Goal: Communication & Community: Share content

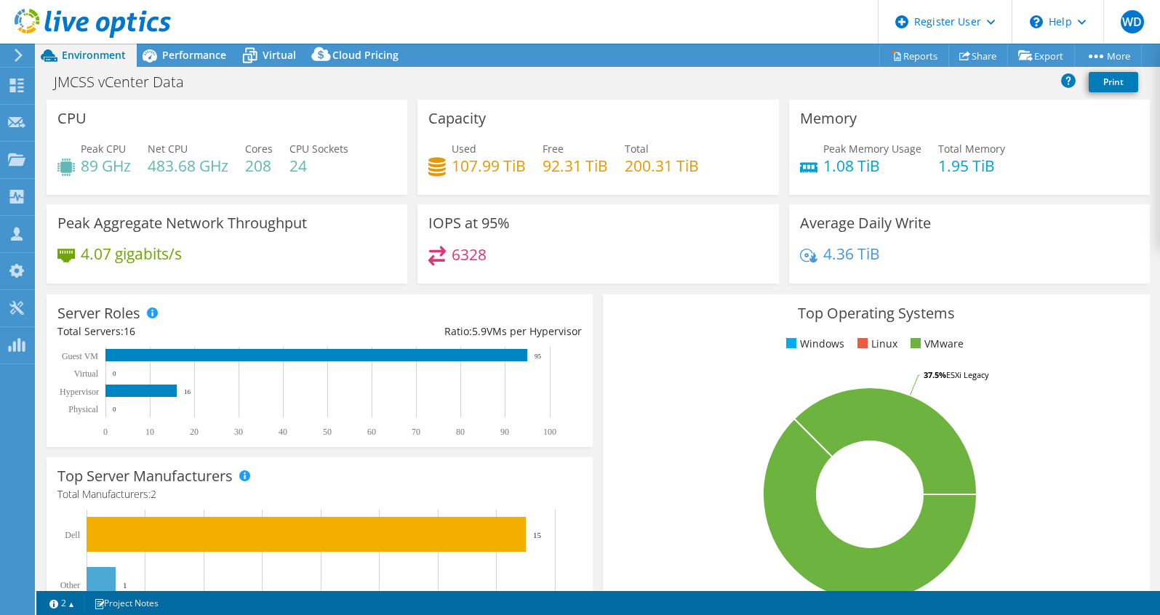
select select "USD"
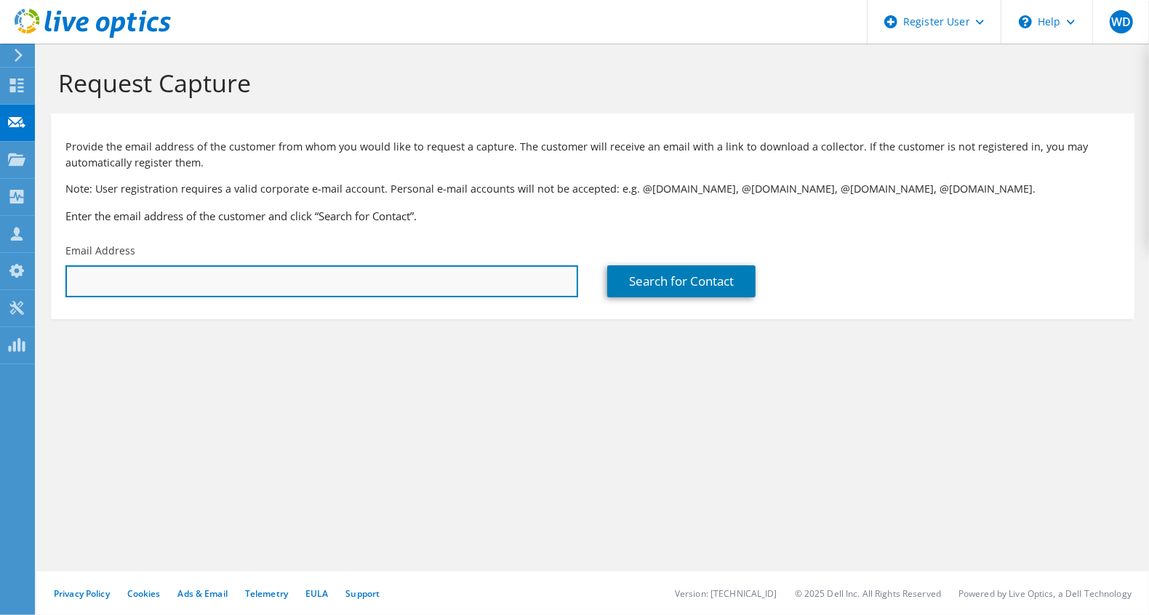
click at [324, 281] on input "text" at bounding box center [321, 282] width 513 height 32
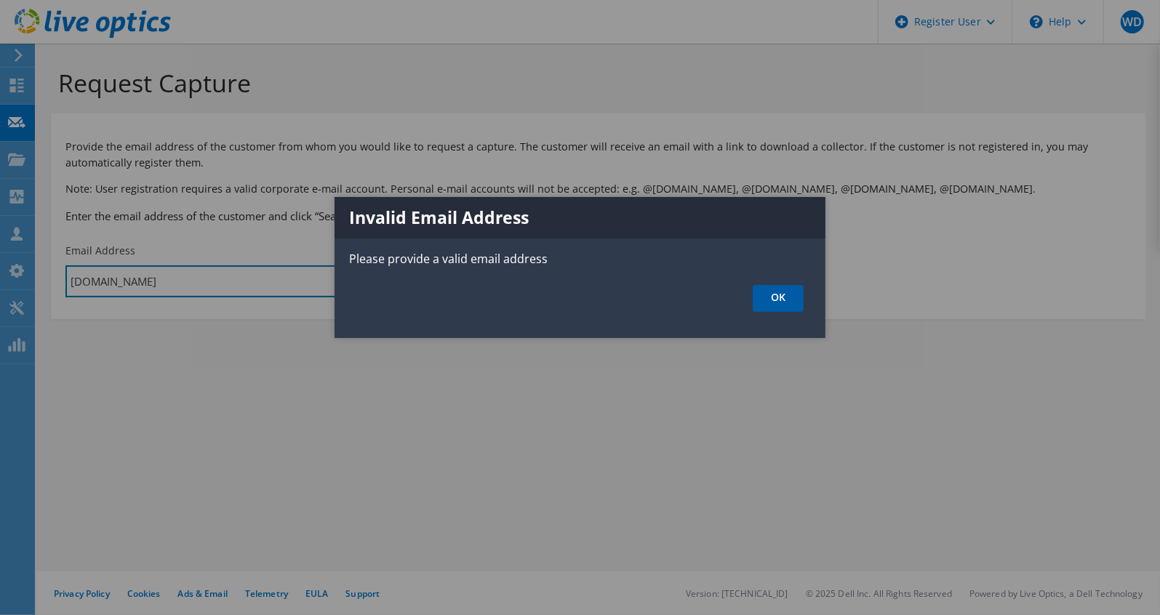
type input "antoncap.com"
drag, startPoint x: 801, startPoint y: 300, endPoint x: 0, endPoint y: 178, distance: 810.2
click at [800, 300] on link "OK" at bounding box center [778, 298] width 51 height 27
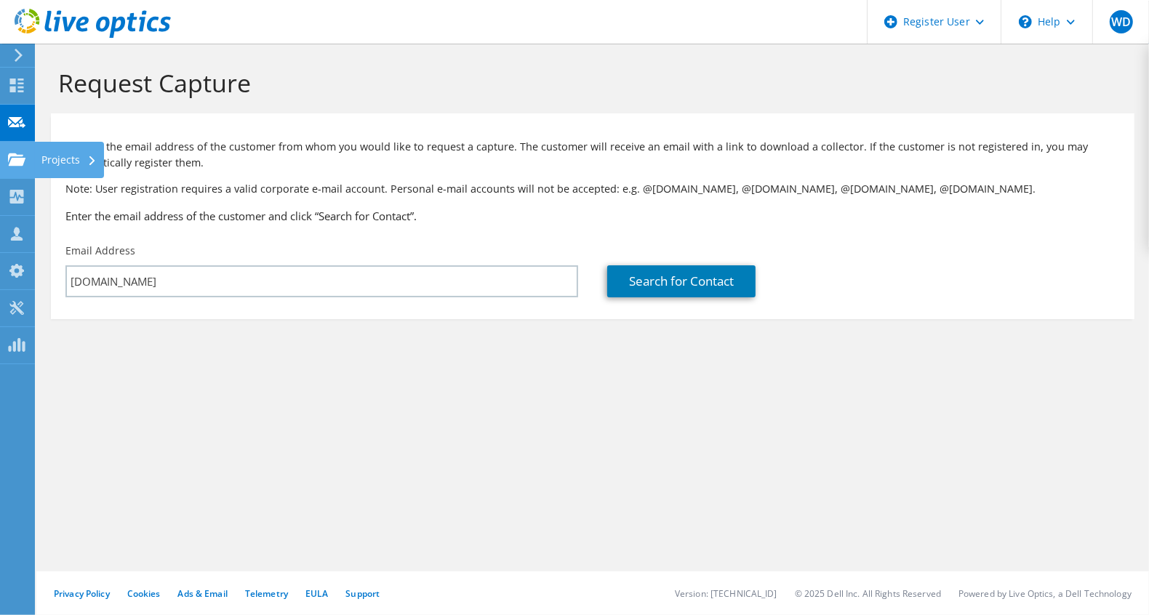
click at [23, 163] on use at bounding box center [16, 159] width 17 height 12
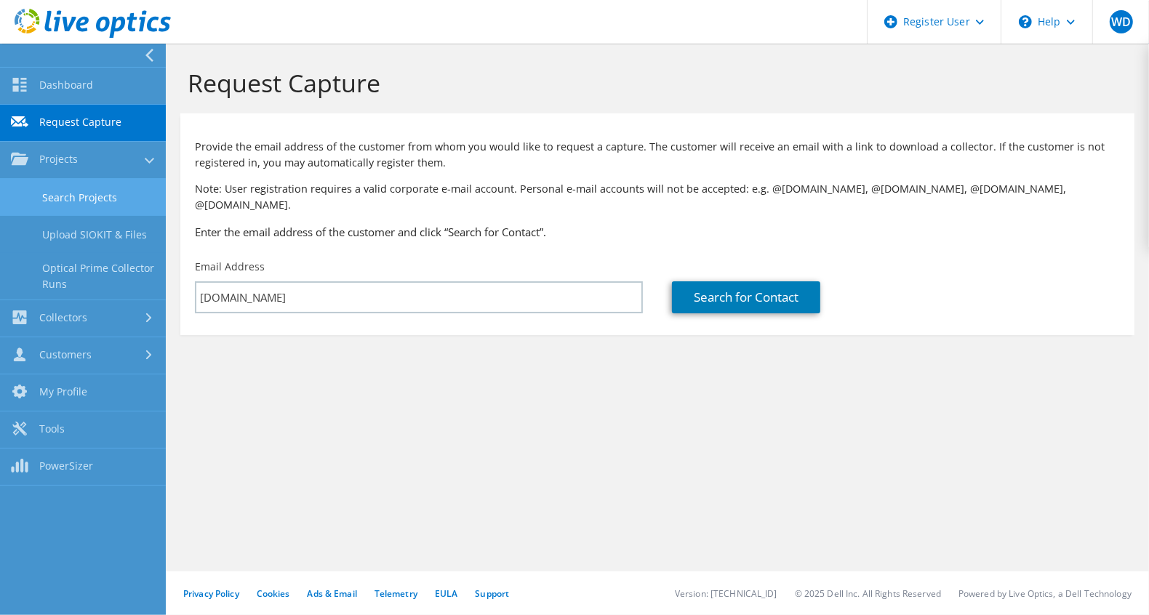
click at [67, 211] on link "Search Projects" at bounding box center [83, 197] width 166 height 37
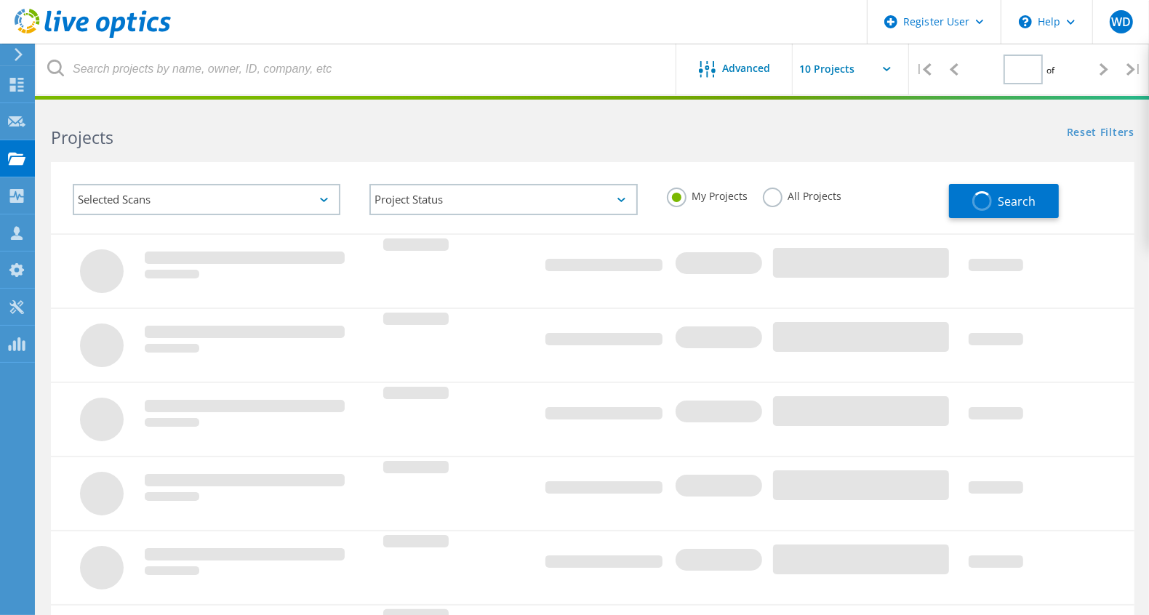
type input "1"
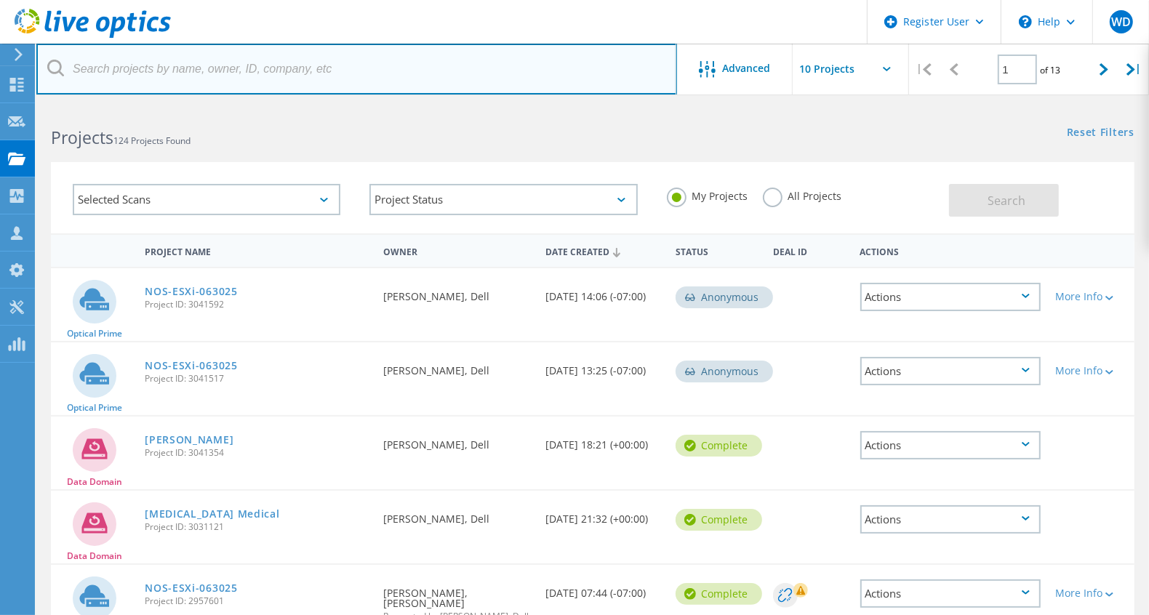
click at [392, 58] on input "text" at bounding box center [356, 69] width 641 height 51
type input "a"
type input "antoncap.com"
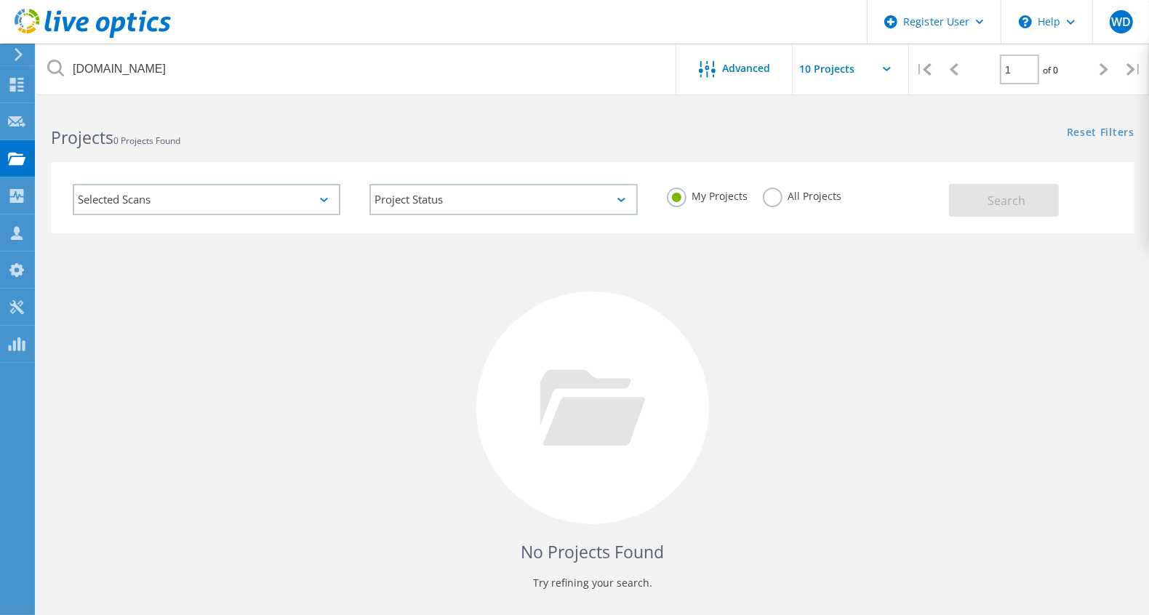
click at [803, 213] on div "My Projects All Projects" at bounding box center [801, 197] width 297 height 54
drag, startPoint x: 802, startPoint y: 207, endPoint x: 824, endPoint y: 190, distance: 27.9
click at [802, 202] on div "All Projects" at bounding box center [802, 198] width 79 height 21
click at [819, 192] on label "All Projects" at bounding box center [802, 195] width 79 height 14
click at [0, 0] on input "All Projects" at bounding box center [0, 0] width 0 height 0
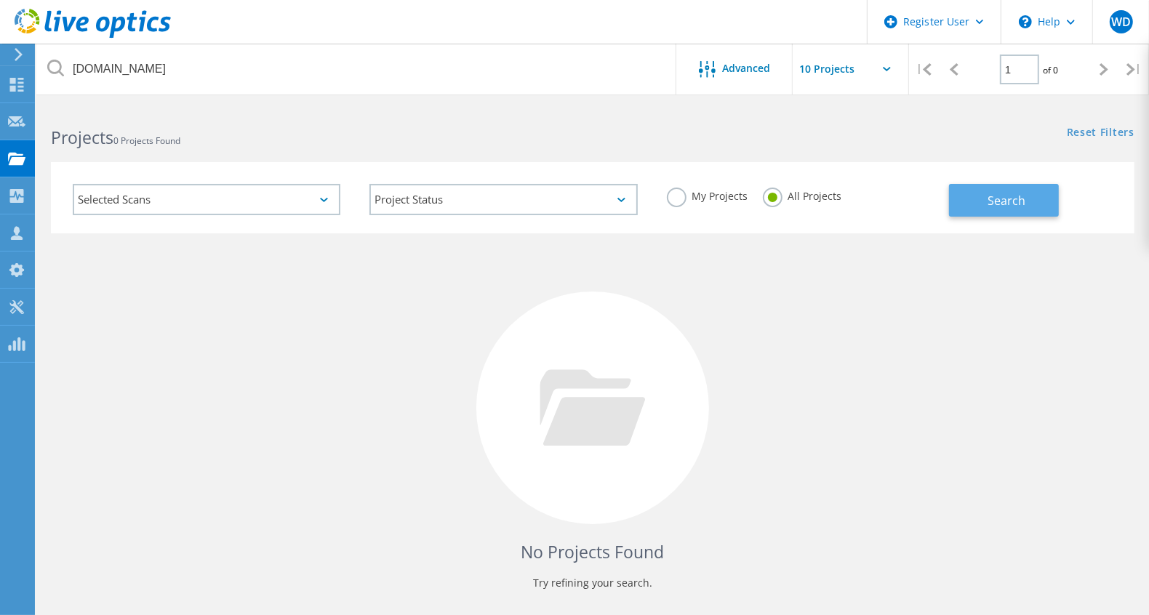
click at [978, 204] on button "Search" at bounding box center [1004, 200] width 110 height 33
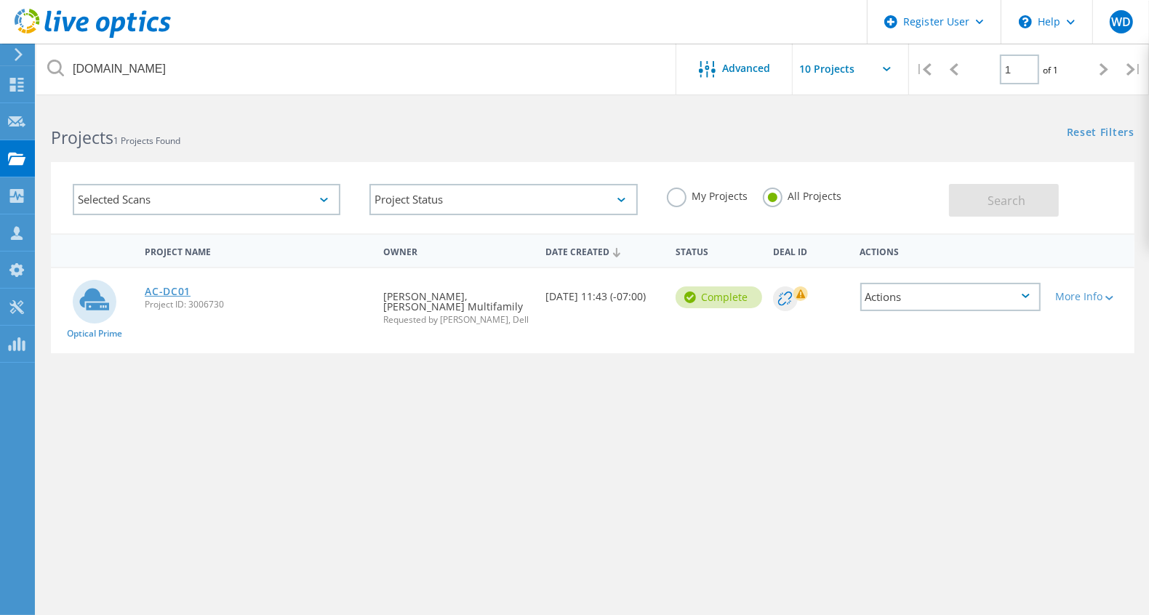
click at [178, 292] on link "AC-DC01" at bounding box center [168, 292] width 46 height 10
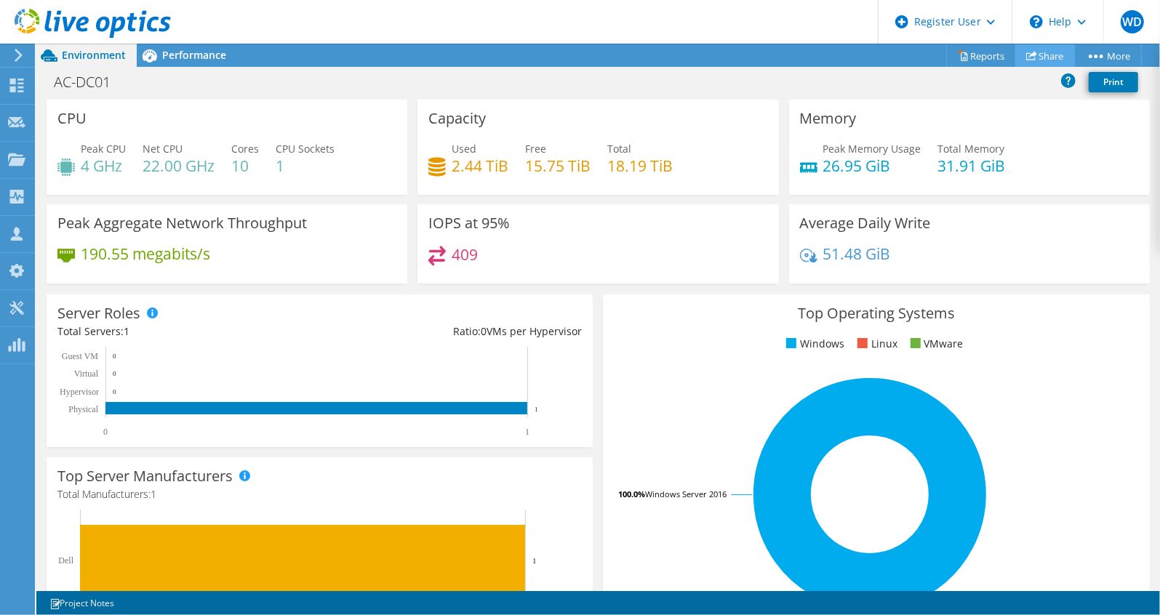
click at [1032, 59] on icon at bounding box center [1032, 55] width 11 height 11
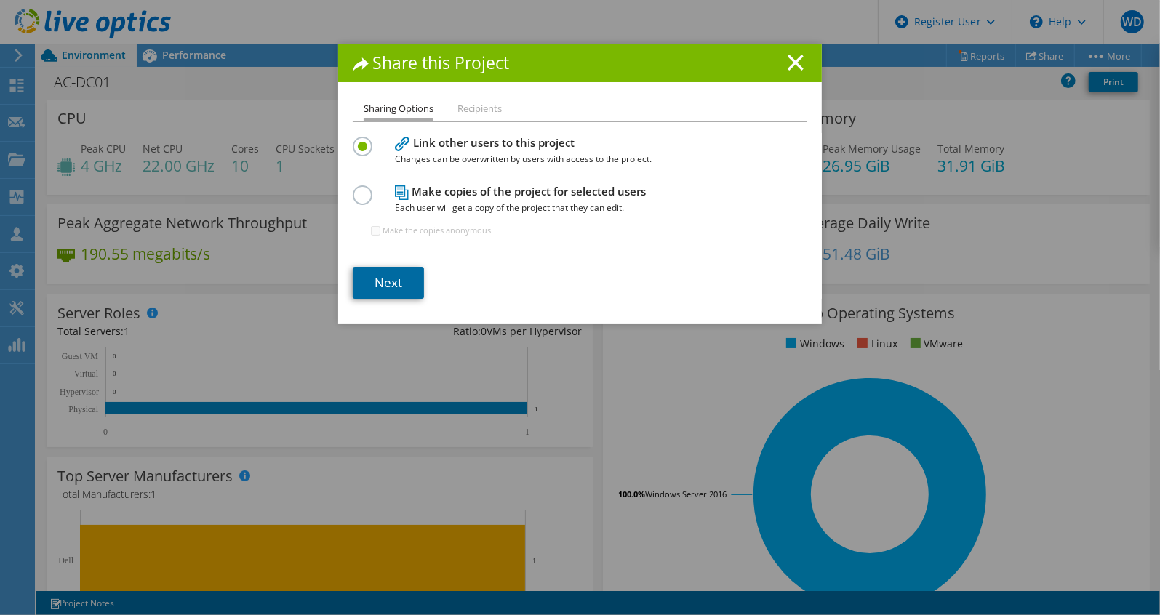
click at [382, 274] on link "Next" at bounding box center [388, 283] width 71 height 32
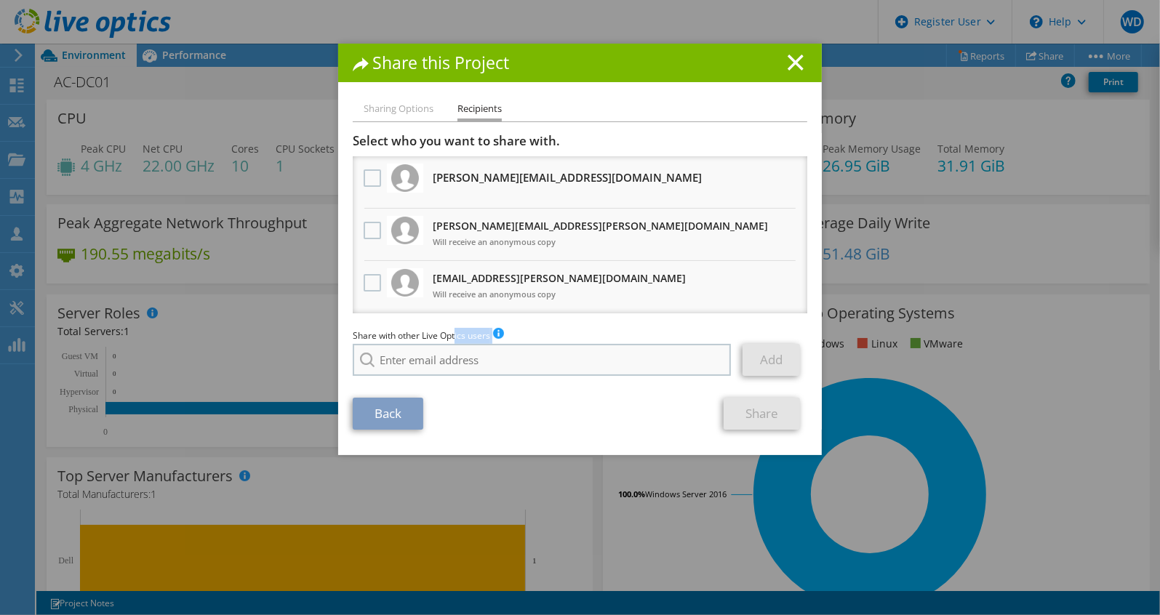
click at [449, 343] on div "Share with other Live Optics users Enter a single email address and click add. …" at bounding box center [580, 355] width 455 height 55
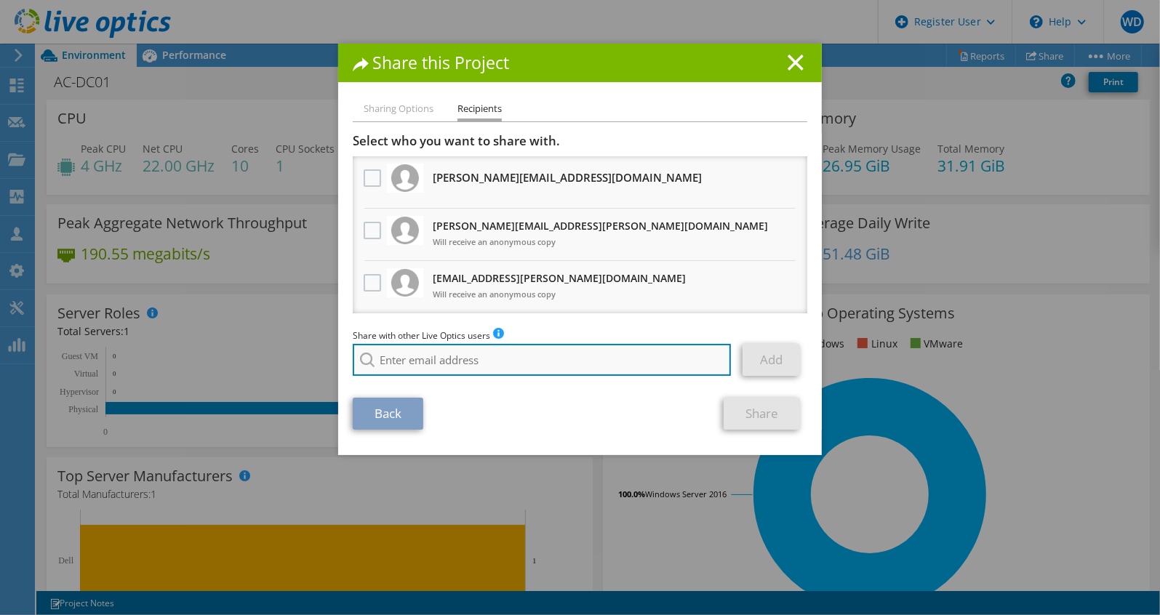
click at [445, 364] on input "search" at bounding box center [542, 360] width 378 height 32
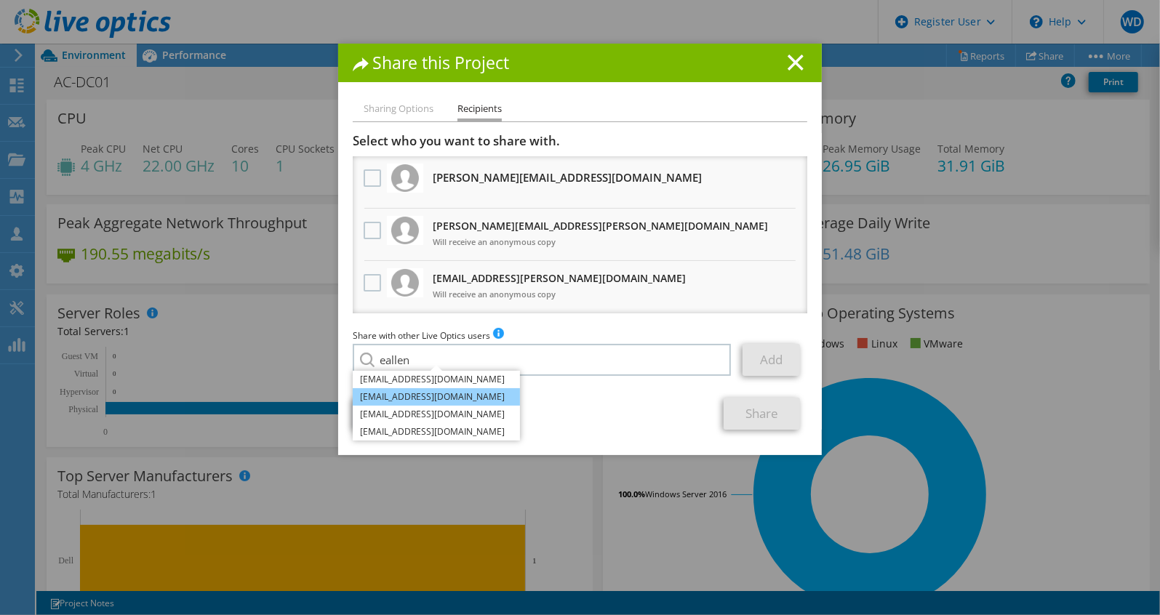
click at [450, 394] on li "eallen@cybergradetech.com" at bounding box center [436, 396] width 167 height 17
type input "eallen@cybergradetech.com"
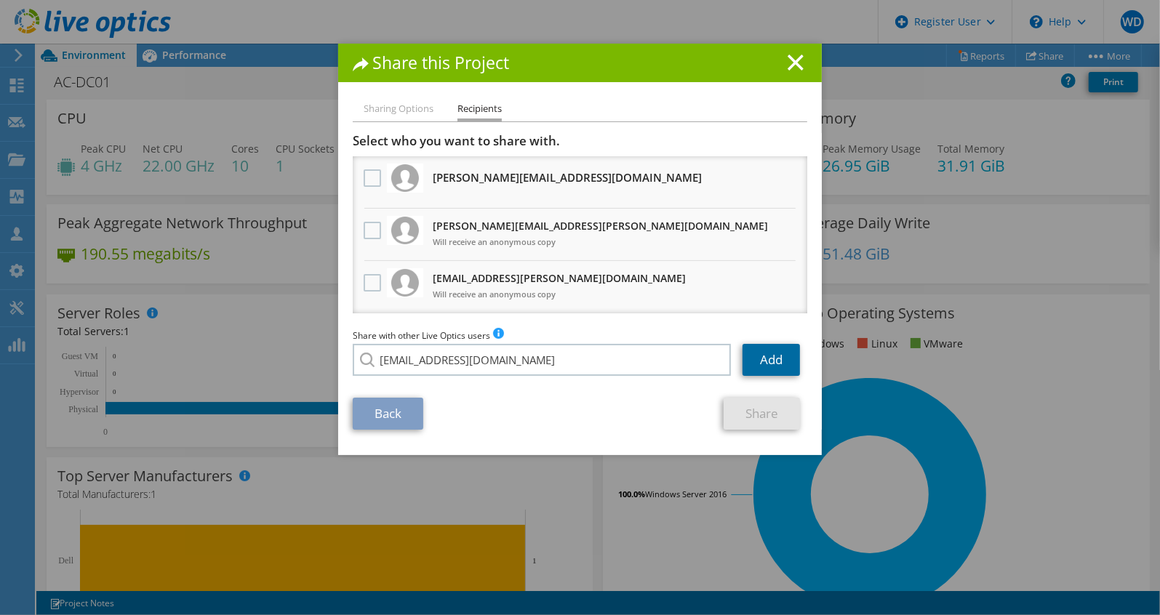
click at [760, 365] on link "Add" at bounding box center [771, 360] width 57 height 32
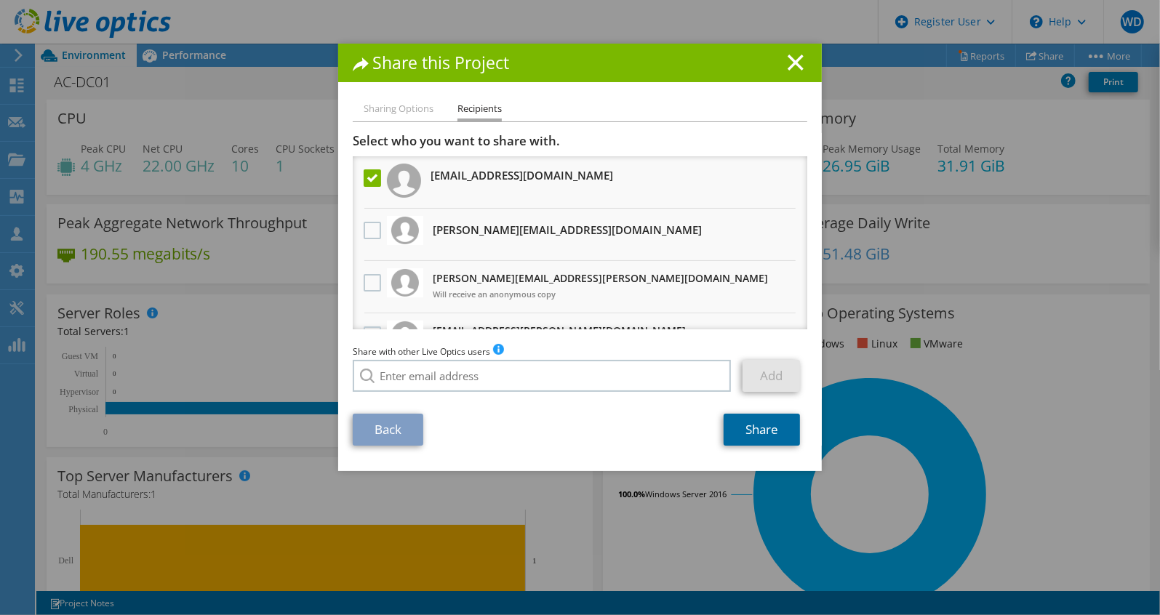
click at [764, 428] on link "Share" at bounding box center [762, 430] width 76 height 32
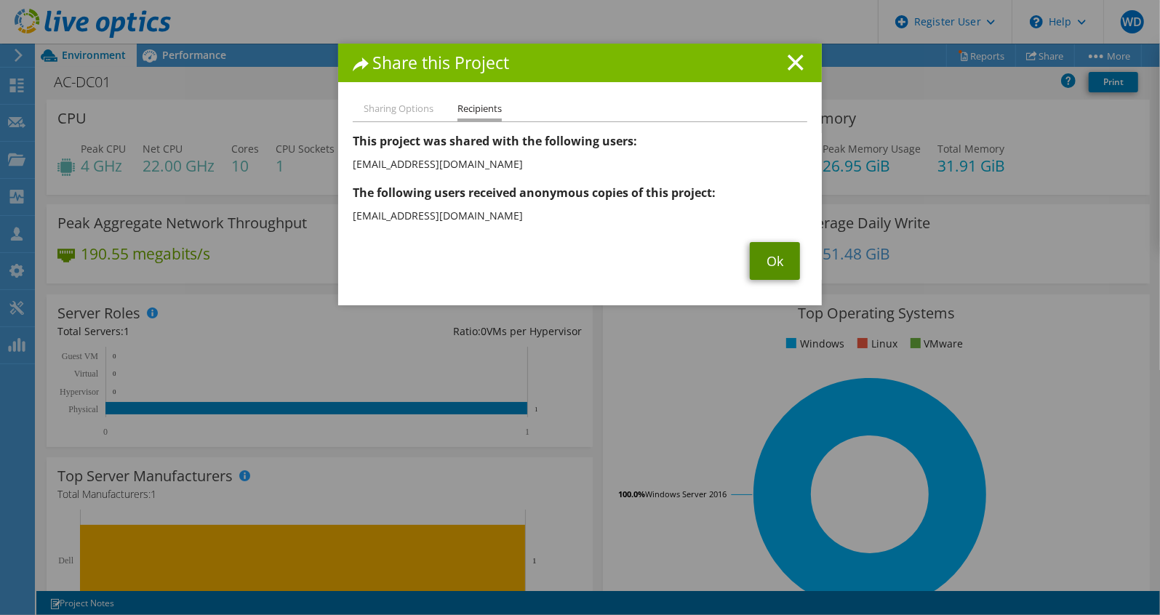
click at [765, 269] on link "Ok" at bounding box center [775, 261] width 50 height 38
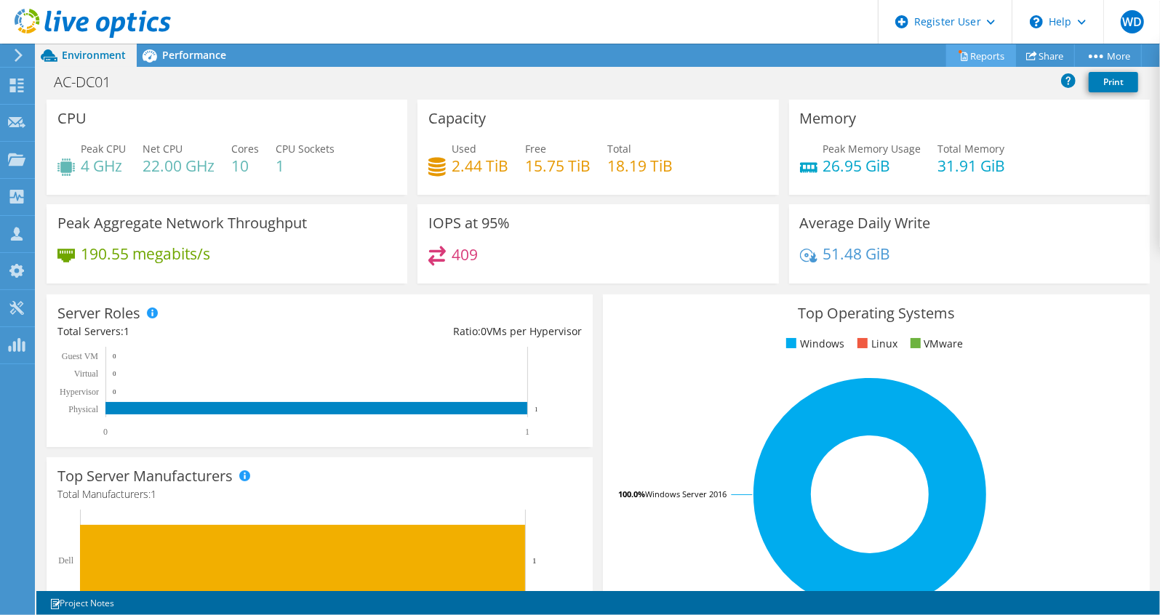
click at [984, 55] on link "Reports" at bounding box center [981, 55] width 70 height 23
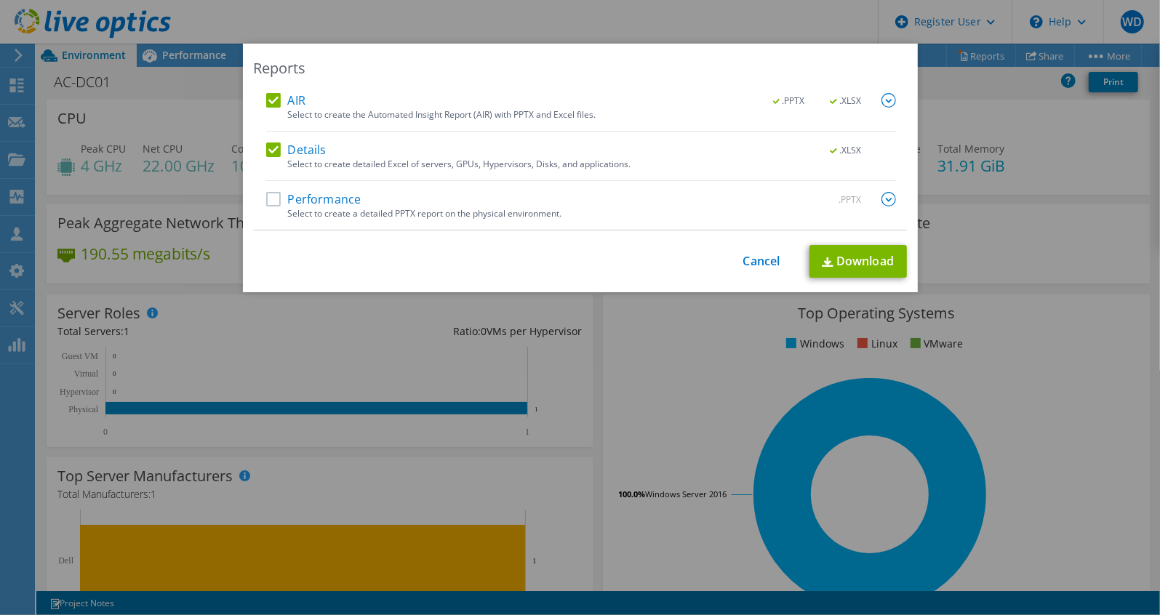
click at [268, 200] on label "Performance" at bounding box center [313, 199] width 95 height 15
click at [0, 0] on input "Performance" at bounding box center [0, 0] width 0 height 0
click at [847, 262] on link "Download" at bounding box center [858, 261] width 97 height 33
click at [634, 300] on div "Reports AIR .PPTX .XLSX Select to create the Automated Insight Report (AIR) wit…" at bounding box center [580, 308] width 1160 height 528
